Goal: Check status

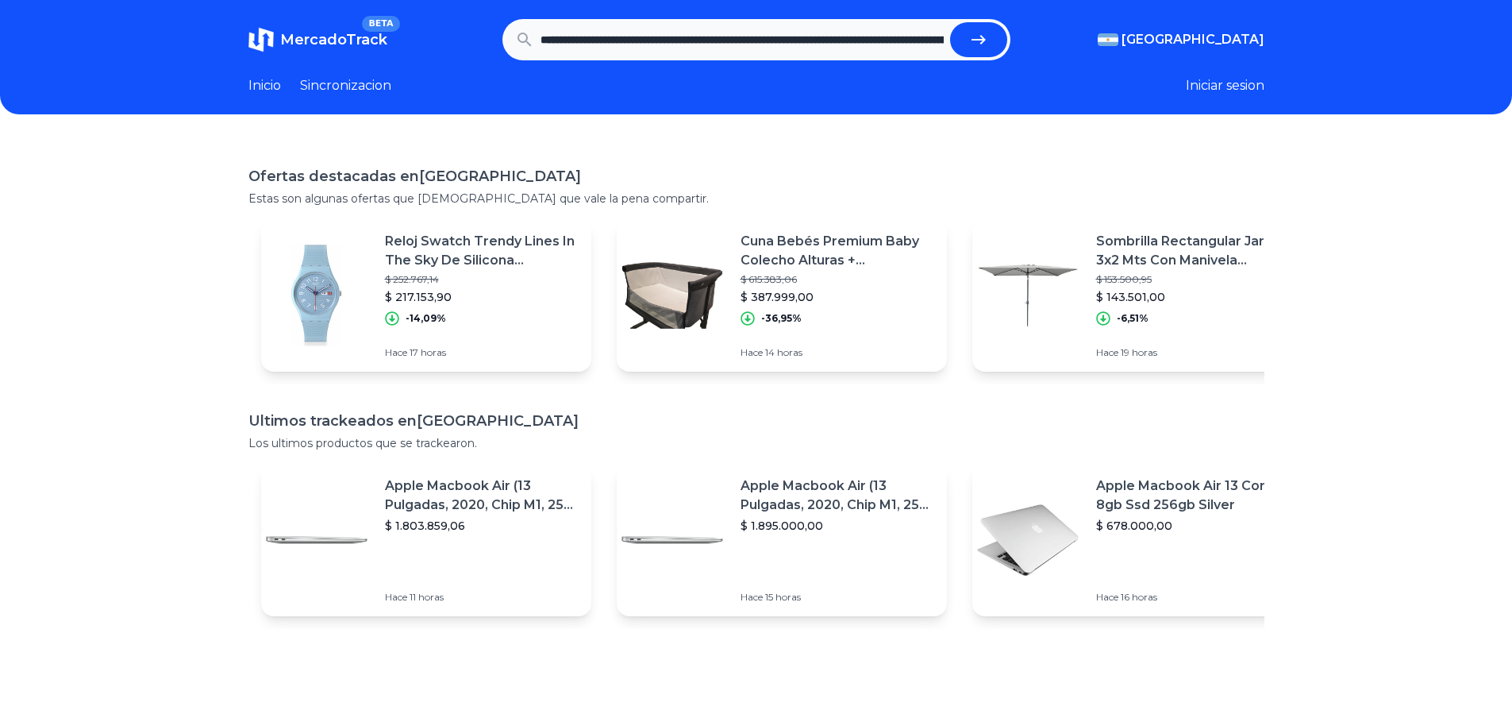
scroll to position [0, 1632]
click at [1008, 40] on button "submit" at bounding box center [978, 39] width 57 height 35
type input "**********"
